Goal: Find specific page/section

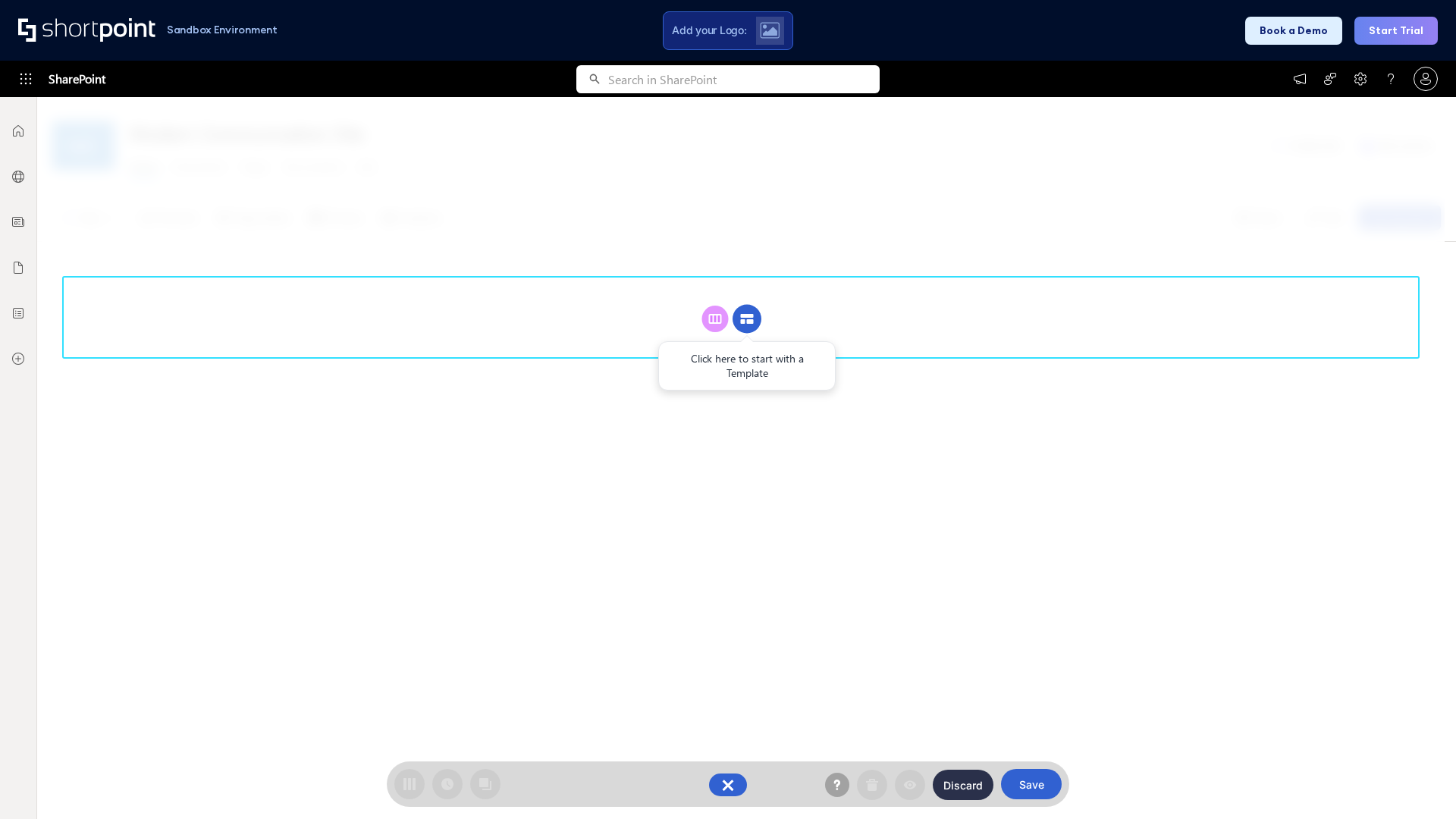
click at [747, 319] on circle at bounding box center [747, 319] width 29 height 29
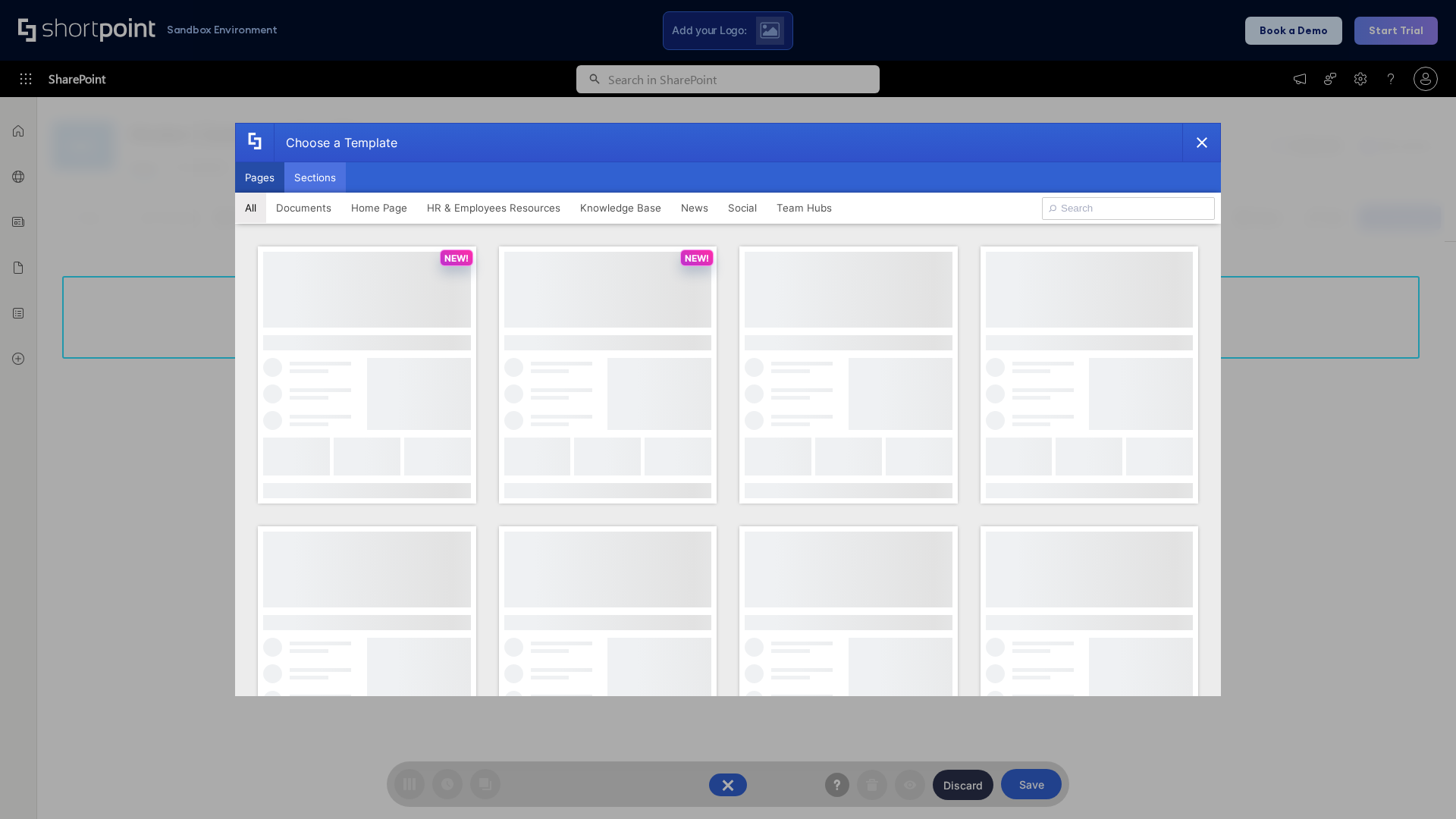
click at [315, 177] on button "Sections" at bounding box center [315, 177] width 61 height 31
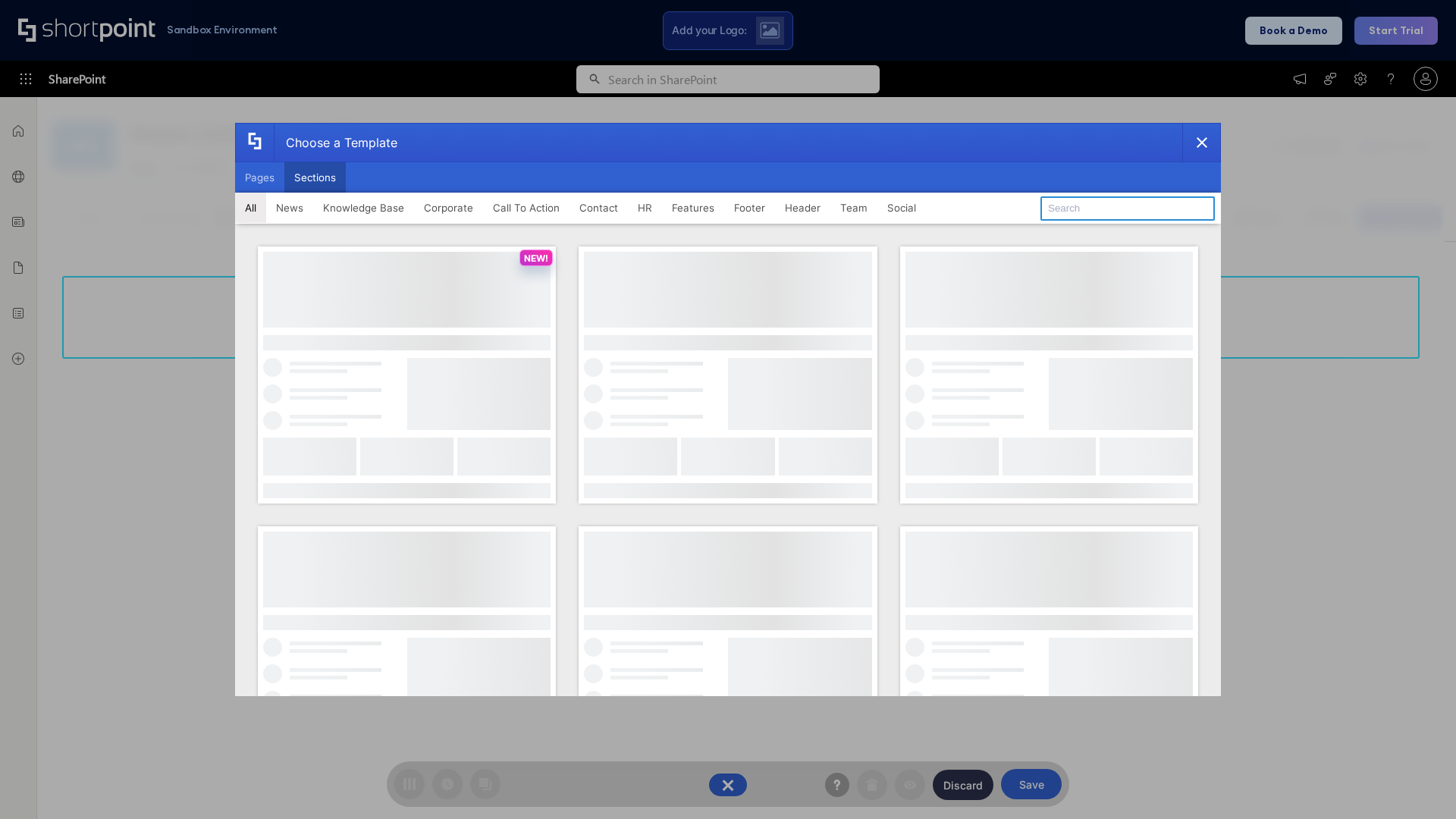
type input "Knowledge Base 2"
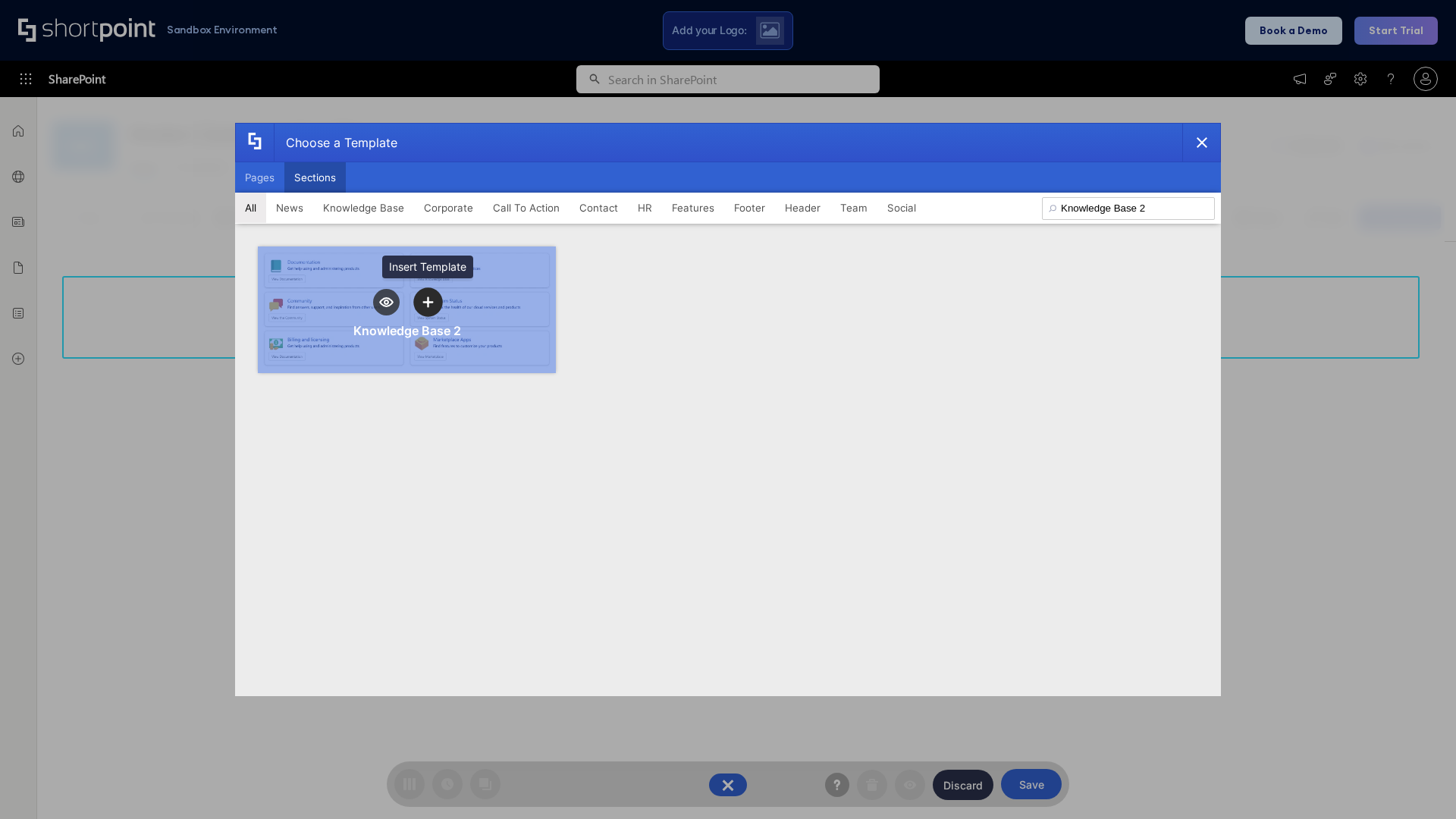
click at [427, 302] on icon "template selector" at bounding box center [427, 302] width 11 height 11
